Goal: Transaction & Acquisition: Purchase product/service

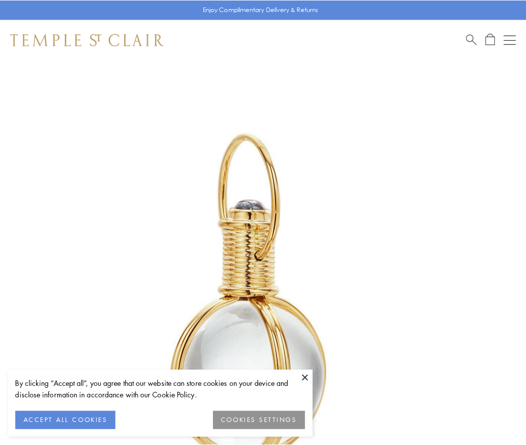
scroll to position [261, 0]
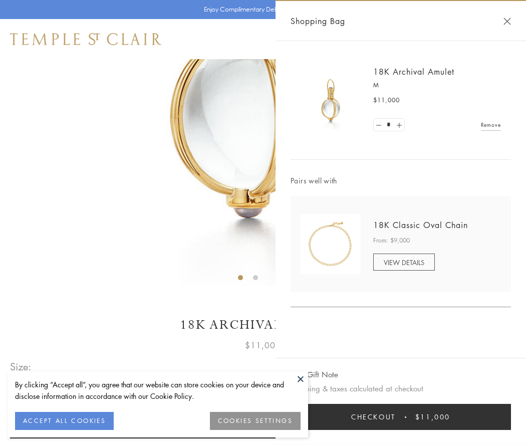
click at [401, 417] on button "Checkout $11,000" at bounding box center [400, 417] width 220 height 26
